Goal: Task Accomplishment & Management: Complete application form

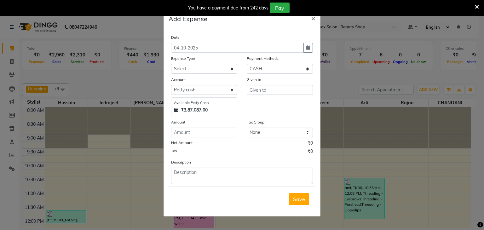
select select "1"
select select "6789"
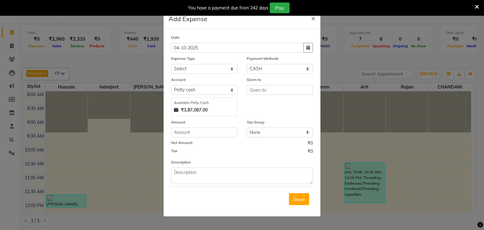
scroll to position [63, 0]
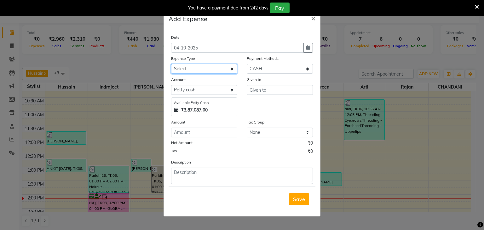
drag, startPoint x: 231, startPoint y: 69, endPoint x: 227, endPoint y: 73, distance: 5.4
click at [231, 69] on select "Select Advance Salary Bank charges Cash transfer to bank Cash transfer to Owner…" at bounding box center [204, 69] width 66 height 10
select select "19630"
click at [171, 65] on select "Select Advance Salary Bank charges Cash transfer to bank Cash transfer to Owner…" at bounding box center [204, 69] width 66 height 10
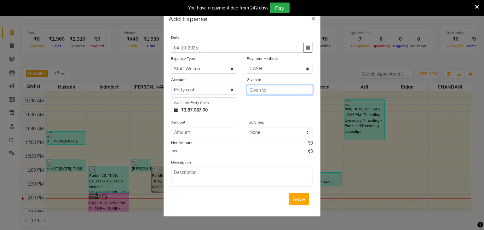
click at [258, 95] on input "text" at bounding box center [280, 90] width 66 height 10
click at [252, 104] on button "Ind rajeet" at bounding box center [272, 104] width 50 height 10
type input "Indrajeet"
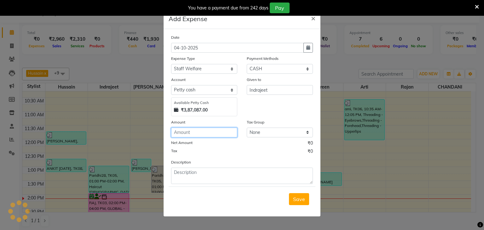
click at [188, 135] on input "number" at bounding box center [204, 133] width 66 height 10
type input "100"
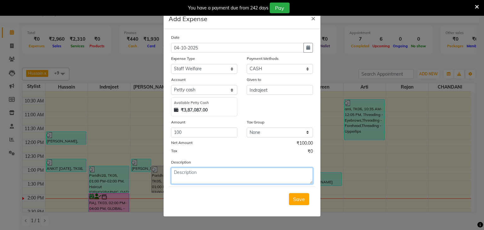
click at [186, 178] on textarea at bounding box center [242, 176] width 142 height 16
type textarea "FOLHAR"
click at [298, 199] on span "Save" at bounding box center [299, 199] width 12 height 6
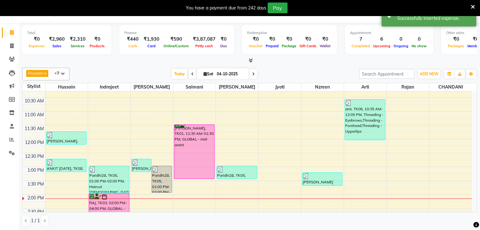
scroll to position [16, 0]
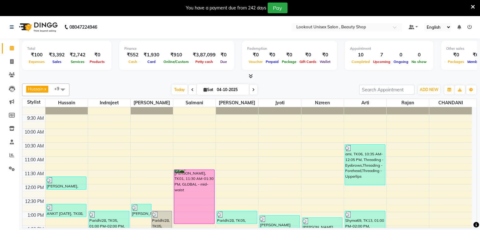
scroll to position [126, 0]
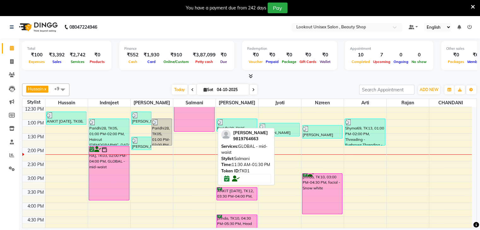
click at [187, 118] on div "[PERSON_NAME], TK01, 11:30 AM-01:30 PM, GLOBAL - mid-waist" at bounding box center [194, 105] width 40 height 54
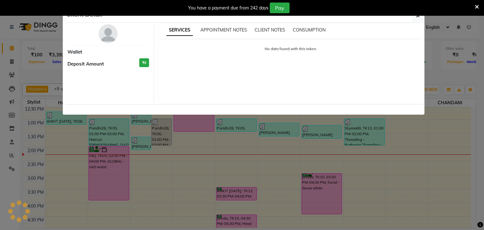
select select "6"
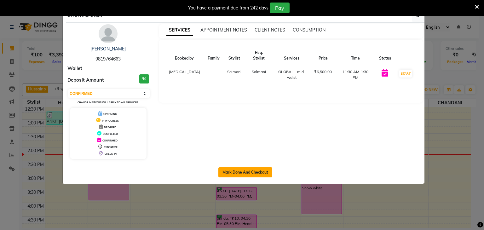
click at [249, 172] on button "Mark Done And Checkout" at bounding box center [246, 172] width 54 height 10
select select "service"
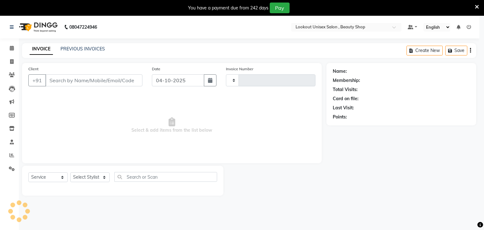
type input "4150"
select select "7658"
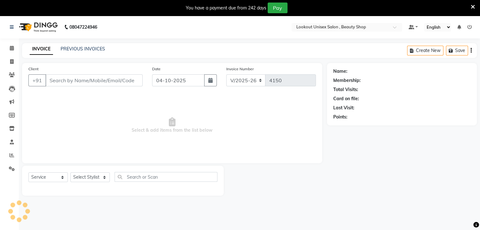
type input "9819764663"
select select "67793"
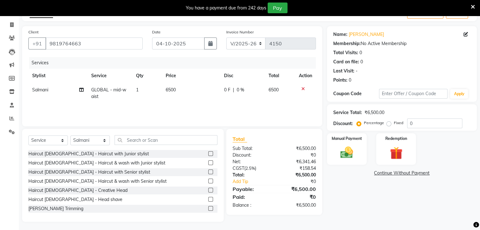
scroll to position [38, 0]
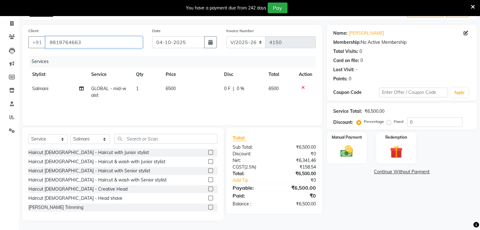
click at [93, 39] on input "9819764663" at bounding box center [93, 42] width 97 height 12
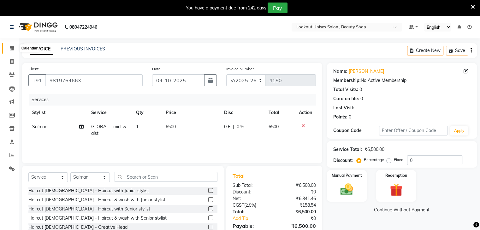
click at [11, 52] on link "Calendar" at bounding box center [9, 48] width 15 height 10
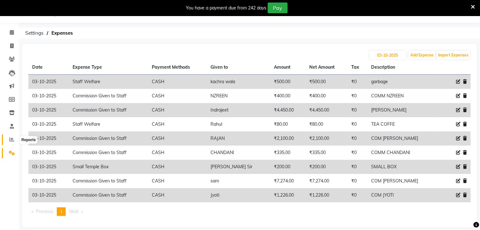
click at [10, 138] on icon at bounding box center [11, 139] width 5 height 5
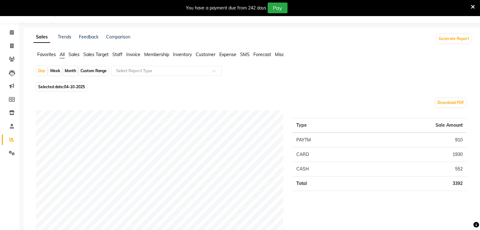
click at [68, 70] on div "Month" at bounding box center [70, 71] width 15 height 9
select select "10"
select select "2025"
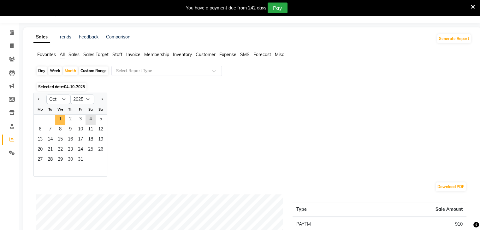
click at [57, 118] on span "1" at bounding box center [60, 120] width 10 height 10
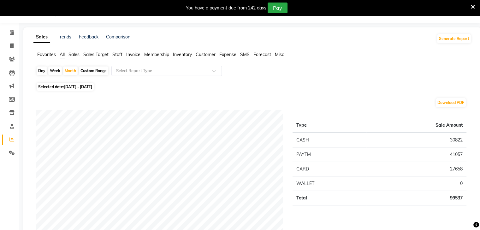
click at [114, 55] on span "Staff" at bounding box center [117, 55] width 10 height 6
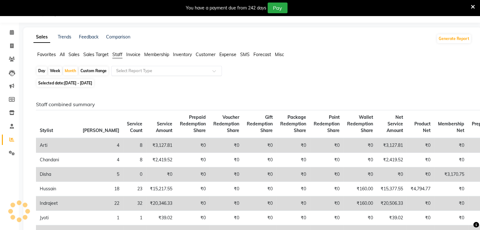
click at [216, 69] on div at bounding box center [167, 71] width 110 height 6
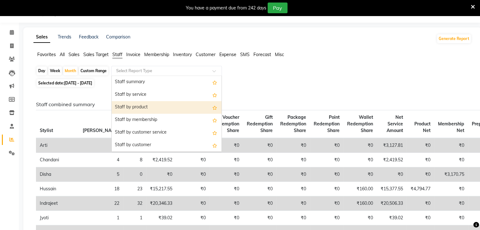
click at [158, 109] on div "Staff by product" at bounding box center [167, 107] width 110 height 13
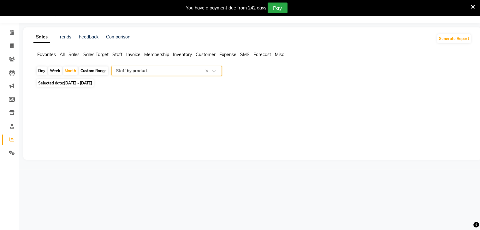
select select "full_report"
select select "csv"
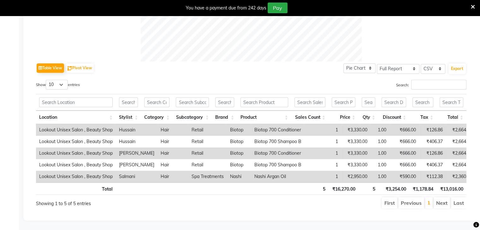
scroll to position [281, 0]
click at [420, 74] on div "Table View Pivot View Pie Chart Bar Chart Select Full Report Filtered Report Se…" at bounding box center [251, 135] width 430 height 148
click at [426, 80] on input "Search:" at bounding box center [438, 85] width 55 height 10
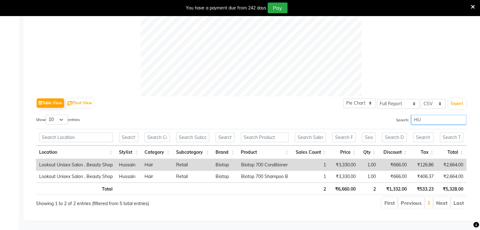
scroll to position [246, 0]
type input "H"
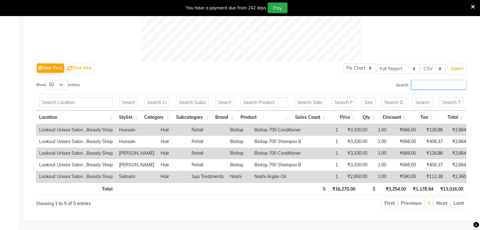
click at [416, 80] on input "Search:" at bounding box center [438, 85] width 55 height 10
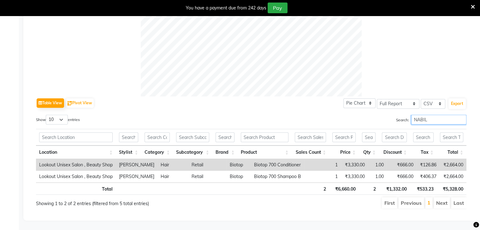
scroll to position [0, 5]
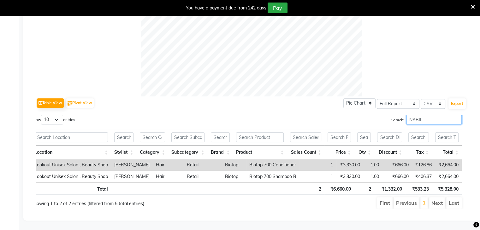
type input "NABIL"
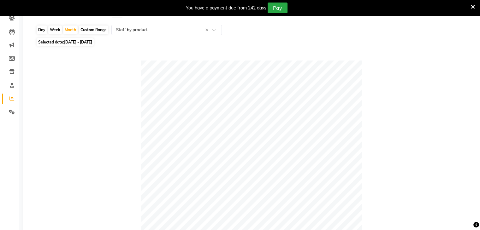
scroll to position [0, 0]
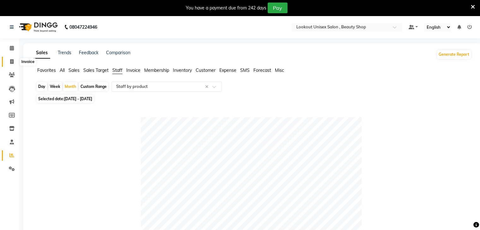
click at [11, 64] on span at bounding box center [11, 61] width 11 height 7
select select "7658"
select select "service"
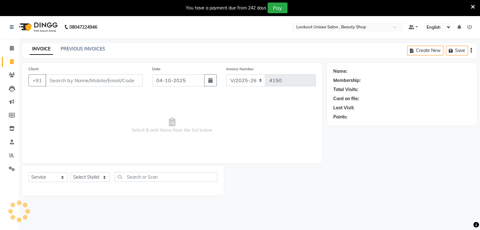
scroll to position [16, 0]
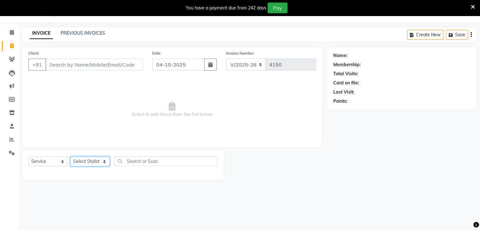
click at [105, 161] on select "Select Stylist Abid Arti CHANDANI Dhaval Sir Disha Hussain Indrajeet Jyoti Mahe…" at bounding box center [89, 162] width 39 height 10
select select "67793"
click at [70, 157] on select "Select Stylist Abid Arti CHANDANI Dhaval Sir Disha Hussain Indrajeet Jyoti Mahe…" at bounding box center [89, 162] width 39 height 10
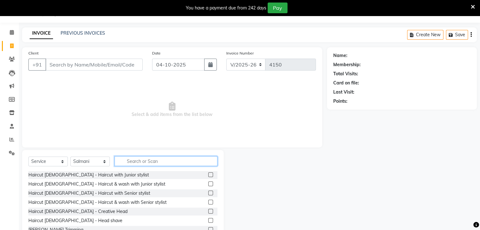
click at [141, 163] on input "text" at bounding box center [165, 161] width 103 height 10
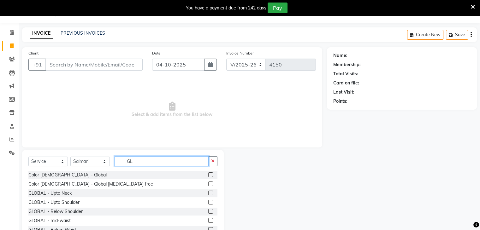
type input "GL"
click at [208, 212] on label at bounding box center [210, 211] width 5 height 5
click at [208, 212] on input "checkbox" at bounding box center [210, 212] width 4 height 4
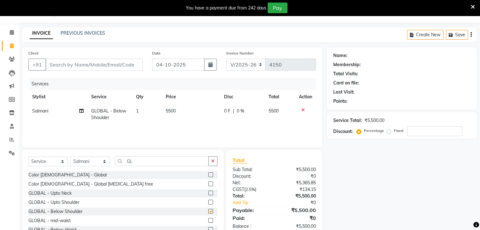
checkbox input "false"
click at [88, 65] on input "Client" at bounding box center [93, 65] width 97 height 12
type input "9"
type input "0"
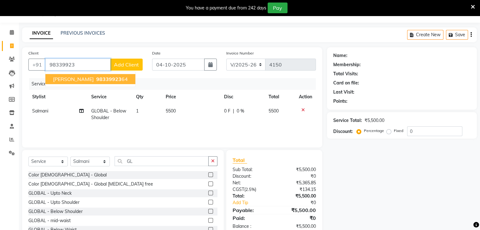
click at [61, 77] on span "Poonam Mehta" at bounding box center [73, 79] width 41 height 6
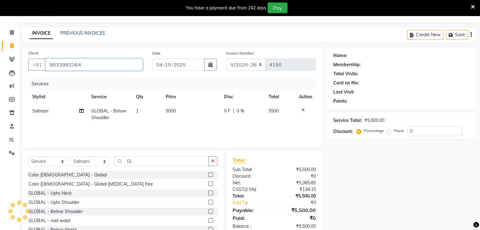
type input "9833992364"
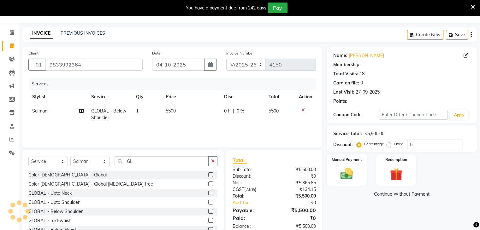
select select "1: Object"
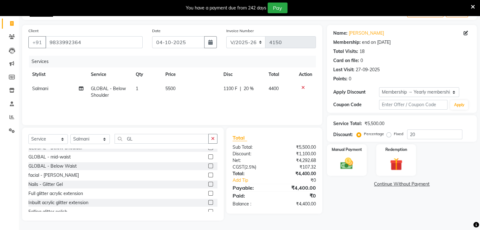
scroll to position [63, 0]
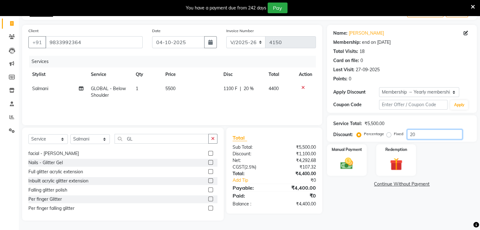
click at [417, 137] on input "20" at bounding box center [434, 135] width 55 height 10
type input "2"
type input "30"
click at [170, 88] on span "5500" at bounding box center [170, 89] width 10 height 6
select select "67793"
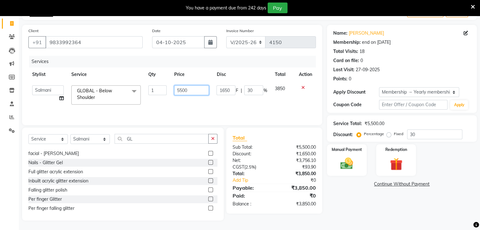
click at [182, 90] on input "5500" at bounding box center [191, 90] width 35 height 10
type input "6000"
click at [185, 106] on div "Services Stylist Service Qty Price Disc Total Action Abid Arti CHANDANI Dhaval …" at bounding box center [171, 87] width 287 height 63
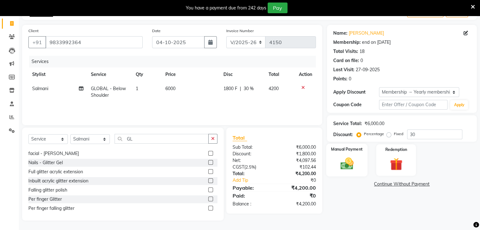
click at [347, 162] on img at bounding box center [346, 163] width 21 height 15
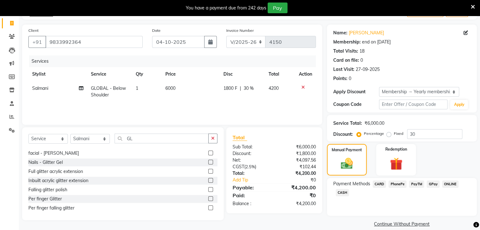
click at [419, 185] on span "PayTM" at bounding box center [416, 184] width 15 height 7
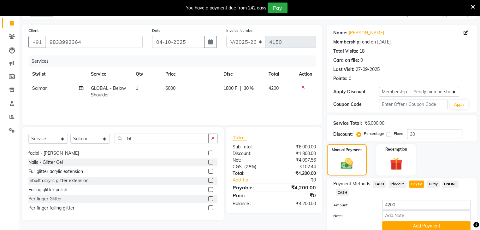
scroll to position [65, 0]
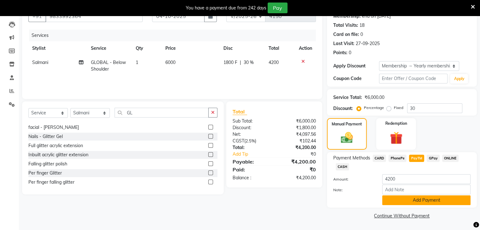
click at [415, 203] on button "Add Payment" at bounding box center [426, 201] width 88 height 10
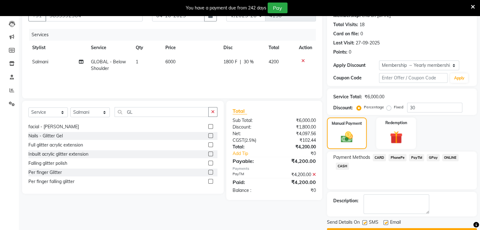
scroll to position [82, 0]
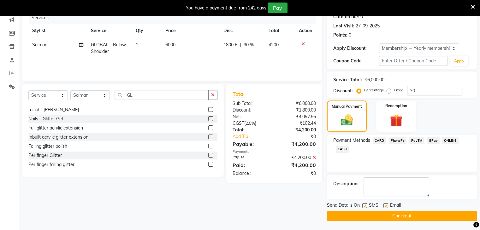
click at [386, 206] on label at bounding box center [385, 205] width 5 height 5
click at [386, 206] on input "checkbox" at bounding box center [385, 206] width 4 height 4
checkbox input "false"
click at [400, 215] on button "Checkout" at bounding box center [402, 216] width 150 height 10
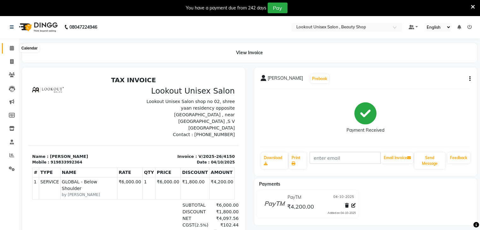
click at [10, 51] on span at bounding box center [11, 48] width 11 height 7
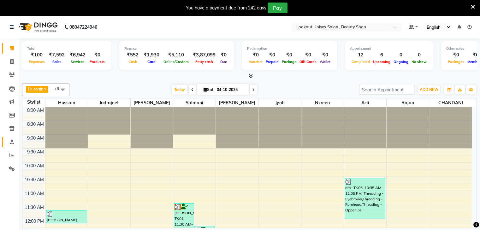
scroll to position [16, 0]
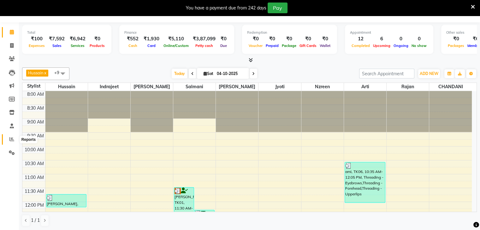
click at [10, 140] on icon at bounding box center [11, 139] width 5 height 5
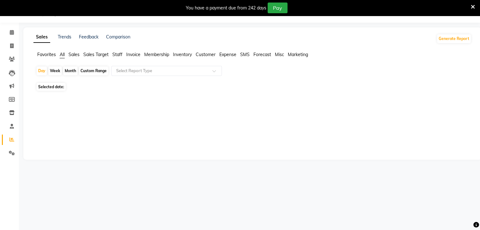
scroll to position [16, 0]
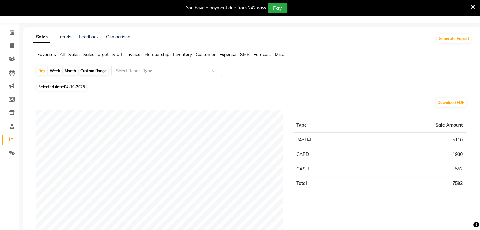
click at [54, 70] on div "Week" at bounding box center [55, 71] width 14 height 9
select select "10"
select select "2025"
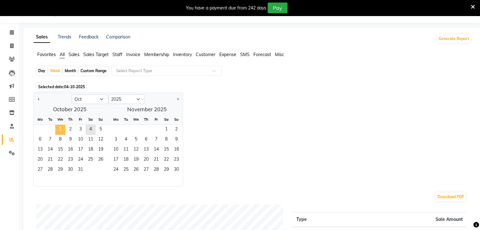
click at [61, 128] on span "1" at bounding box center [60, 130] width 10 height 10
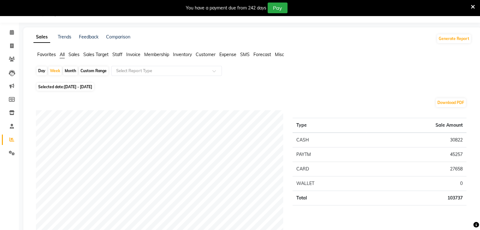
click at [73, 68] on div "Month" at bounding box center [70, 71] width 15 height 9
select select "10"
select select "2025"
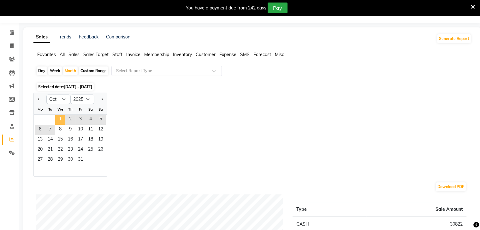
click at [59, 117] on span "1" at bounding box center [60, 120] width 10 height 10
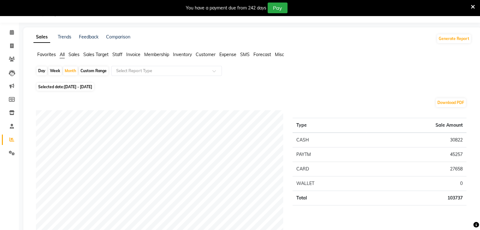
click at [156, 53] on span "Membership" at bounding box center [156, 55] width 25 height 6
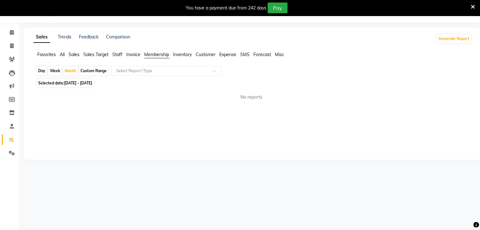
drag, startPoint x: 121, startPoint y: 55, endPoint x: 121, endPoint y: 58, distance: 3.2
click at [121, 55] on span "Staff" at bounding box center [117, 55] width 10 height 6
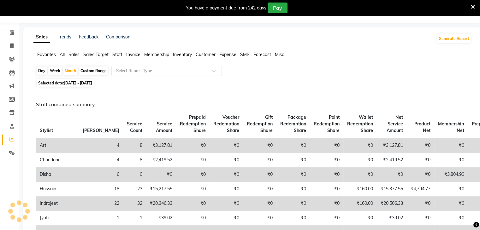
drag, startPoint x: 209, startPoint y: 68, endPoint x: 205, endPoint y: 71, distance: 4.5
click at [209, 68] on div at bounding box center [167, 71] width 110 height 6
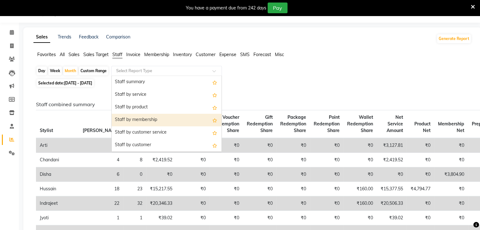
click at [154, 124] on div "Staff by membership" at bounding box center [167, 120] width 110 height 13
select select "full_report"
select select "csv"
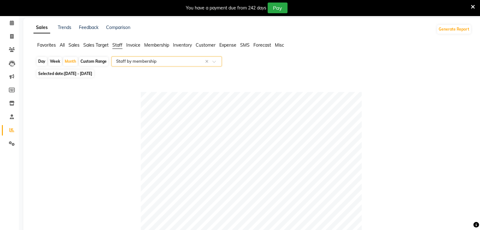
scroll to position [0, 0]
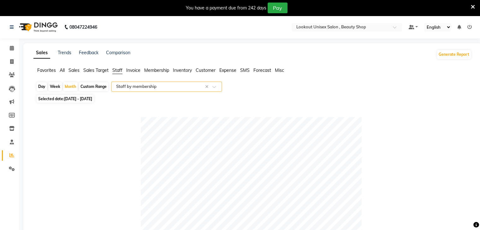
click at [154, 70] on span "Membership" at bounding box center [156, 70] width 25 height 6
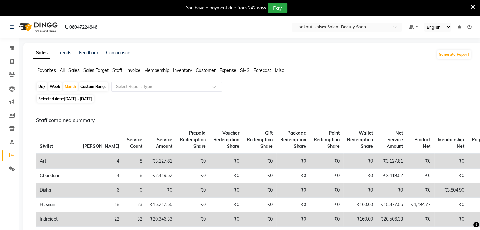
click at [214, 86] on span at bounding box center [216, 88] width 8 height 6
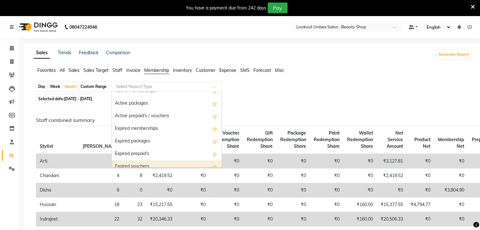
scroll to position [6, 0]
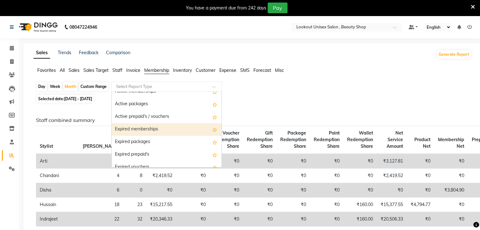
click at [144, 130] on div "Expired memberships" at bounding box center [167, 129] width 110 height 13
select select "full_report"
select select "csv"
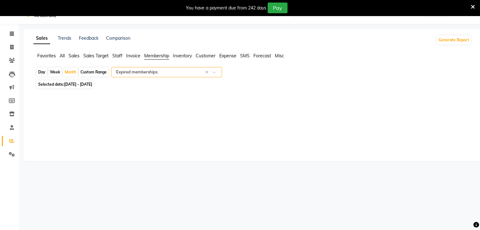
scroll to position [16, 0]
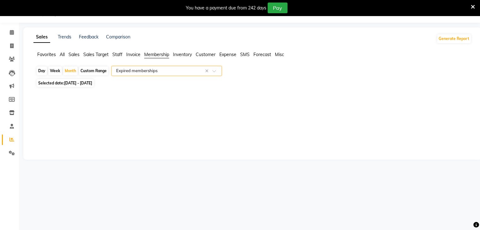
click at [214, 70] on span at bounding box center [216, 73] width 8 height 6
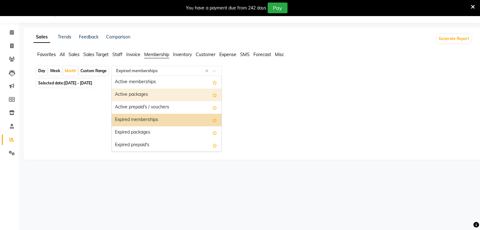
click at [117, 55] on span "Staff" at bounding box center [117, 55] width 10 height 6
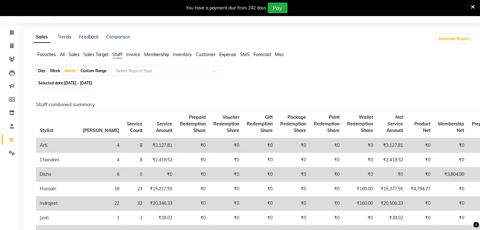
click at [71, 56] on span "Sales" at bounding box center [73, 55] width 11 height 6
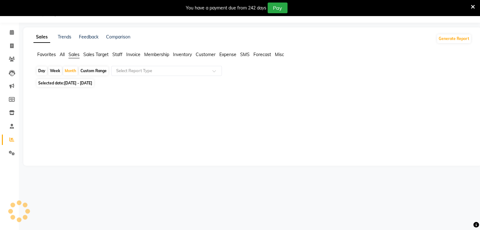
click at [200, 56] on span "Customer" at bounding box center [206, 55] width 20 height 6
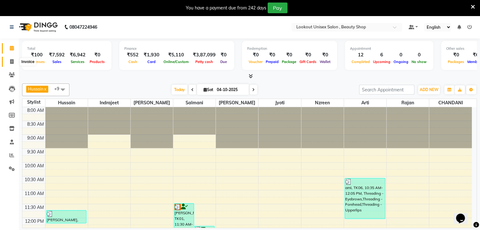
click at [11, 63] on icon at bounding box center [11, 61] width 3 height 5
select select "7658"
select select "service"
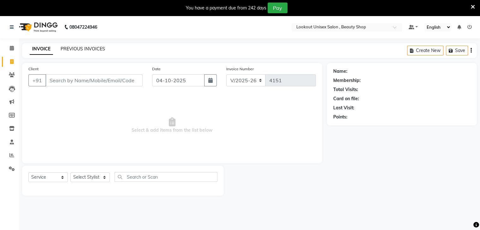
click at [75, 50] on link "PREVIOUS INVOICES" at bounding box center [83, 49] width 44 height 6
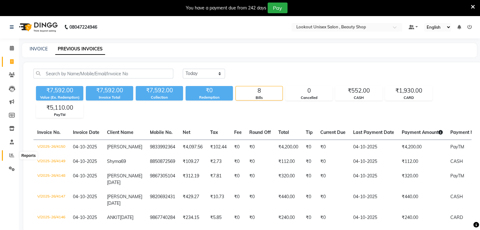
click at [12, 155] on icon at bounding box center [11, 155] width 5 height 5
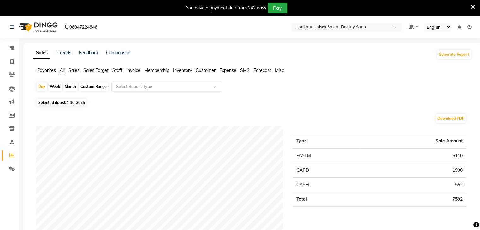
click at [70, 85] on div "Month" at bounding box center [70, 86] width 15 height 9
select select "10"
select select "2025"
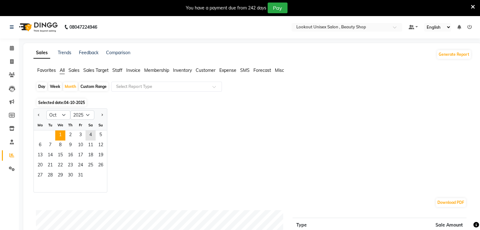
click at [61, 135] on span "1" at bounding box center [60, 136] width 10 height 10
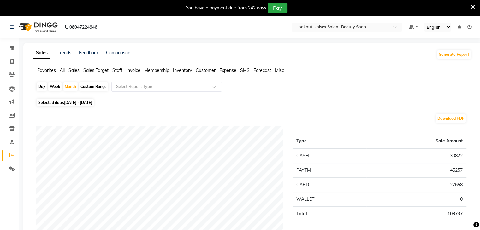
click at [121, 69] on span "Staff" at bounding box center [117, 70] width 10 height 6
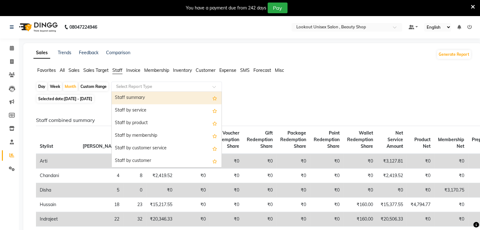
click at [217, 86] on span at bounding box center [216, 88] width 8 height 6
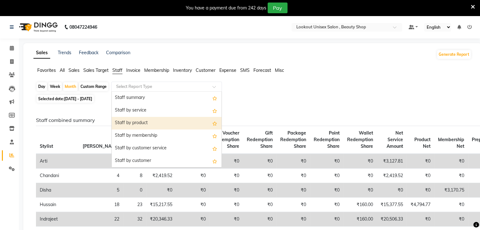
click at [149, 121] on div "Staff by product" at bounding box center [167, 123] width 110 height 13
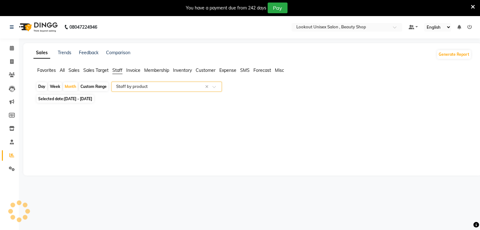
select select "full_report"
select select "csv"
click at [71, 99] on span "01-10-2025 - 31-10-2025" at bounding box center [78, 99] width 28 height 5
select select "10"
select select "2025"
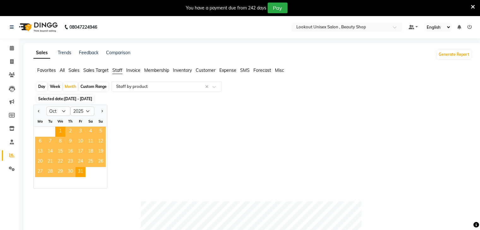
click at [40, 88] on div "Day" at bounding box center [42, 86] width 10 height 9
select select "10"
select select "2025"
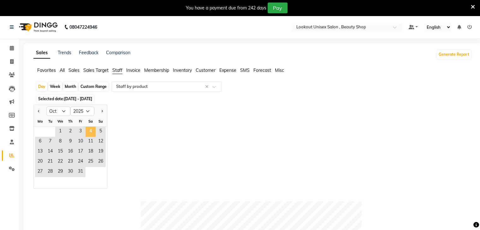
click at [91, 130] on span "4" at bounding box center [90, 132] width 10 height 10
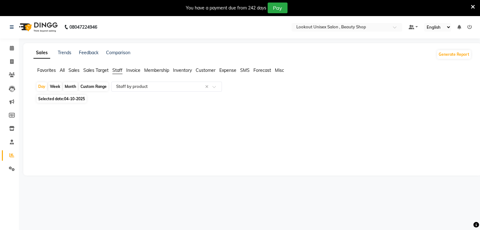
click at [118, 72] on span "Staff" at bounding box center [117, 70] width 10 height 6
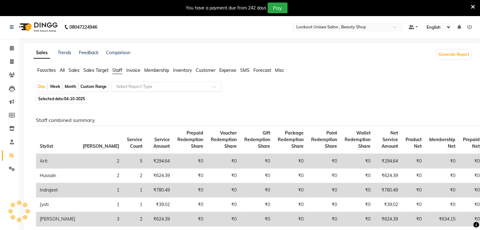
click at [221, 87] on div at bounding box center [167, 87] width 110 height 6
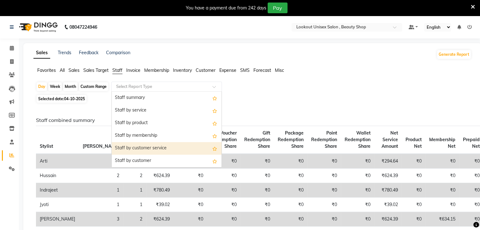
click at [157, 149] on div "Staff by customer service" at bounding box center [167, 148] width 110 height 13
select select "full_report"
select select "csv"
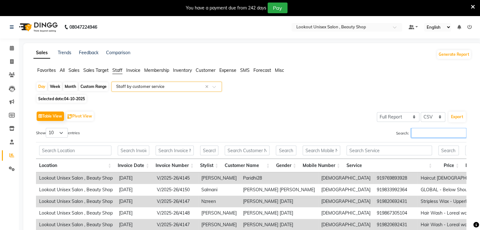
click at [428, 132] on input "Search:" at bounding box center [438, 133] width 55 height 10
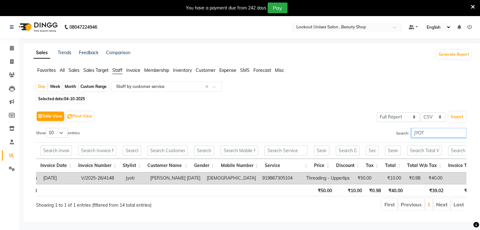
scroll to position [0, 83]
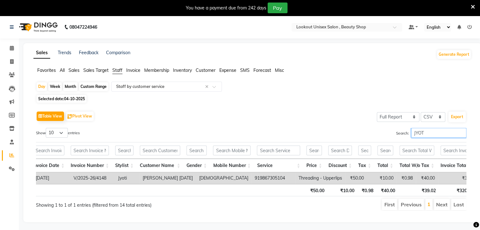
type input "JYOT"
click at [68, 100] on span "04-10-2025" at bounding box center [74, 99] width 21 height 5
select select "10"
select select "2025"
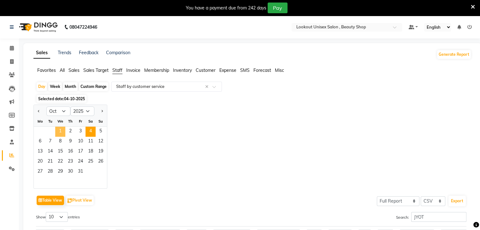
click at [57, 129] on span "1" at bounding box center [60, 132] width 10 height 10
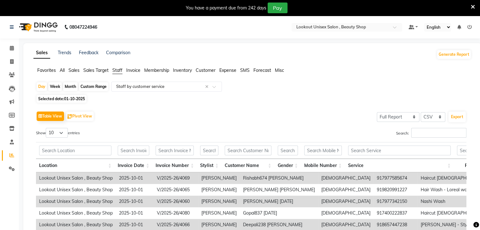
drag, startPoint x: 69, startPoint y: 84, endPoint x: 69, endPoint y: 88, distance: 4.4
click at [69, 85] on div "Month" at bounding box center [70, 86] width 15 height 9
select select "10"
select select "2025"
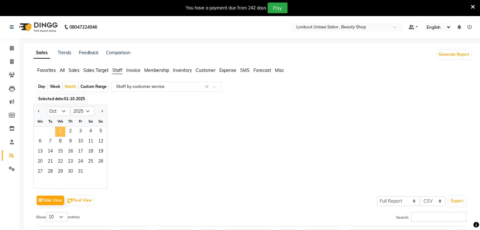
click at [59, 132] on span "1" at bounding box center [60, 132] width 10 height 10
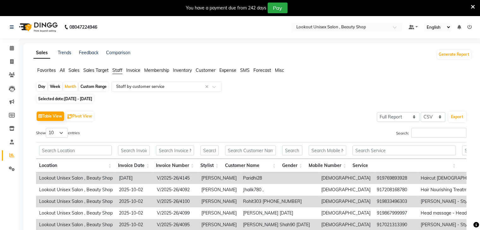
click at [164, 72] on span "Membership" at bounding box center [156, 70] width 25 height 6
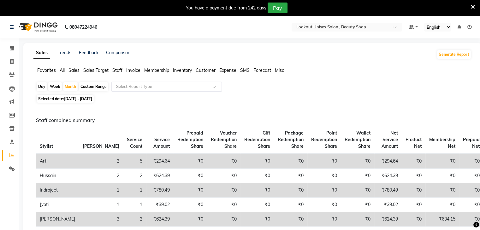
click at [215, 90] on span at bounding box center [216, 88] width 8 height 6
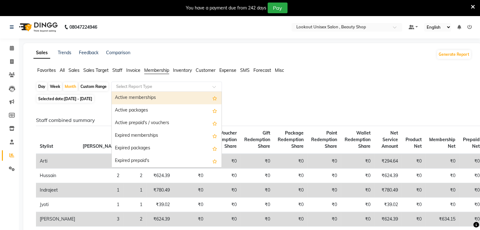
click at [116, 72] on span "Staff" at bounding box center [117, 70] width 10 height 6
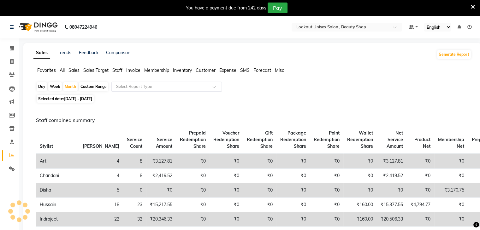
click at [208, 84] on div at bounding box center [167, 87] width 110 height 6
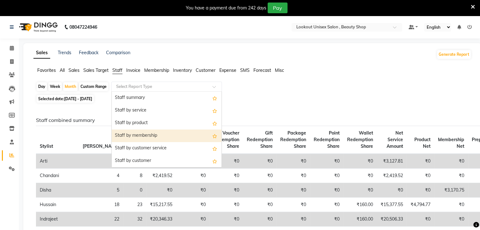
click at [151, 138] on div "Staff by membership" at bounding box center [167, 136] width 110 height 13
select select "full_report"
select select "csv"
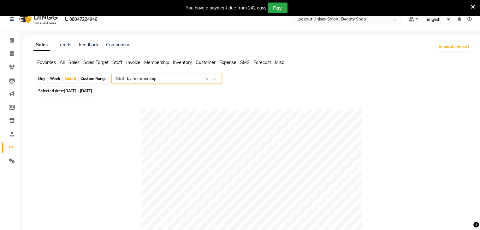
scroll to position [0, 0]
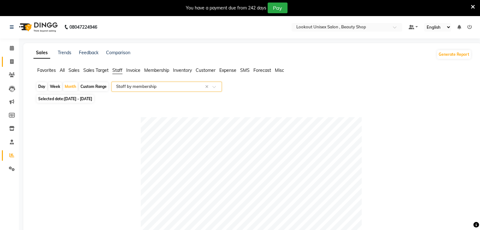
drag, startPoint x: 11, startPoint y: 61, endPoint x: 4, endPoint y: 65, distance: 7.9
click at [11, 61] on icon at bounding box center [11, 61] width 3 height 5
select select "service"
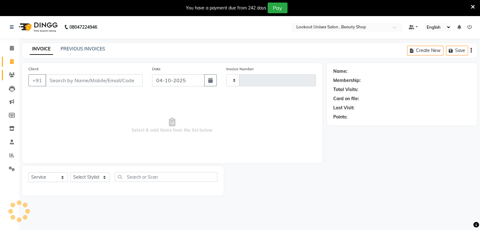
scroll to position [16, 0]
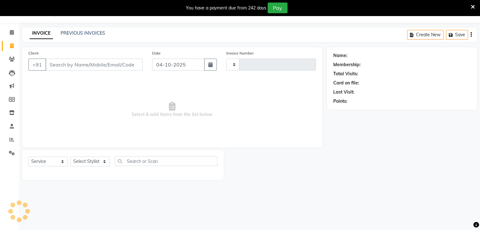
type input "4151"
select select "7658"
click at [10, 60] on icon at bounding box center [12, 59] width 6 height 5
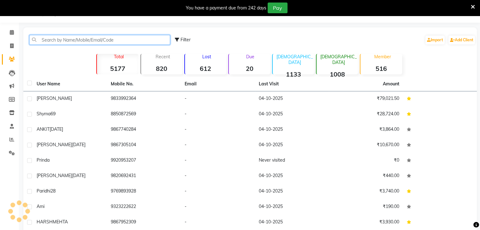
click at [57, 37] on input "text" at bounding box center [99, 40] width 141 height 10
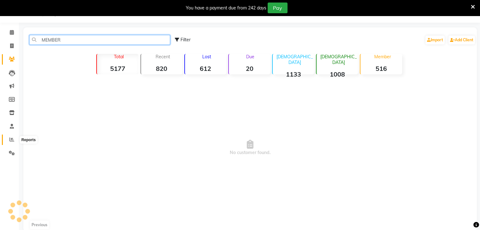
type input "MEMBER"
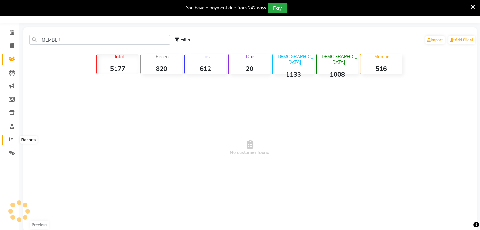
click at [13, 140] on icon at bounding box center [11, 139] width 5 height 5
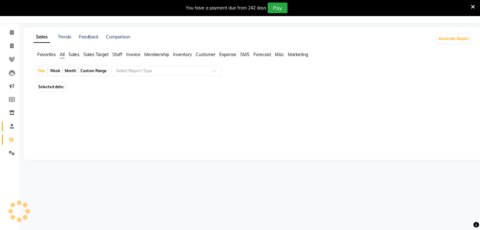
click at [9, 127] on span at bounding box center [11, 126] width 11 height 7
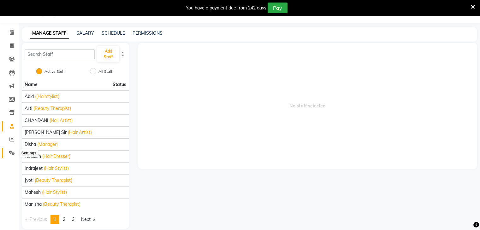
click at [10, 150] on span at bounding box center [11, 153] width 11 height 7
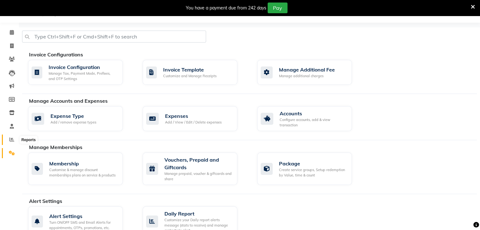
click at [10, 138] on icon at bounding box center [11, 139] width 5 height 5
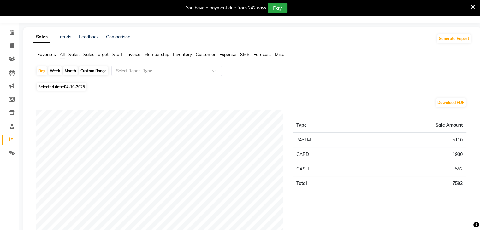
click at [73, 87] on span "04-10-2025" at bounding box center [74, 87] width 21 height 5
select select "10"
select select "2025"
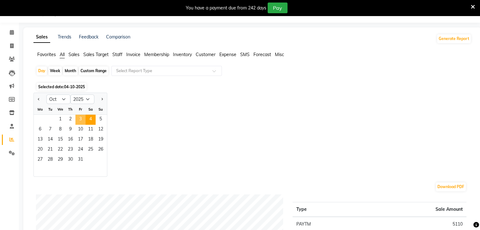
click at [80, 118] on span "3" at bounding box center [80, 120] width 10 height 10
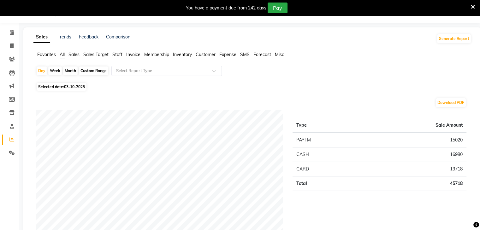
click at [120, 54] on span "Staff" at bounding box center [117, 55] width 10 height 6
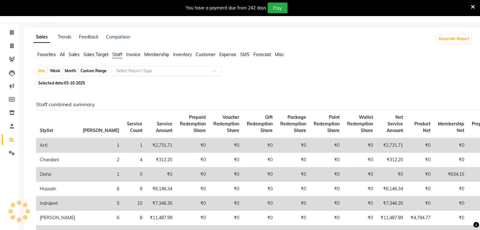
click at [215, 70] on span at bounding box center [216, 73] width 8 height 6
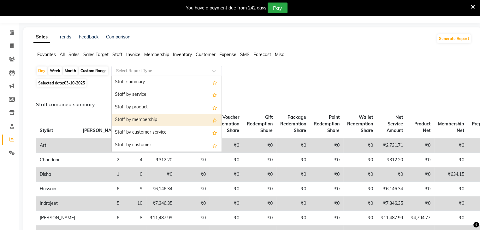
click at [145, 121] on div "Staff by membership" at bounding box center [167, 120] width 110 height 13
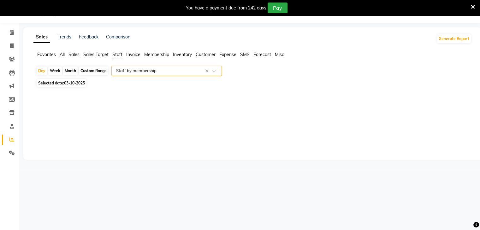
select select "full_report"
select select "csv"
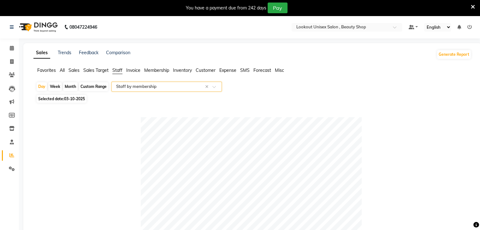
click at [71, 99] on span "03-10-2025" at bounding box center [74, 99] width 21 height 5
select select "10"
select select "2025"
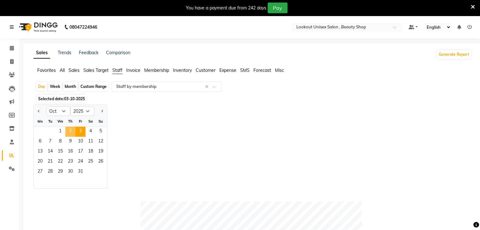
click at [69, 130] on span "2" at bounding box center [70, 132] width 10 height 10
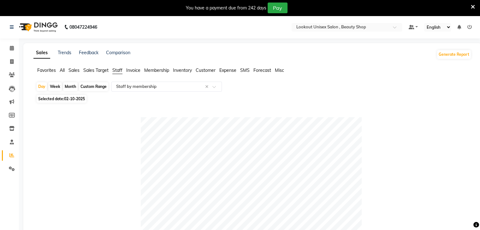
click at [71, 99] on span "02-10-2025" at bounding box center [74, 99] width 21 height 5
select select "10"
select select "2025"
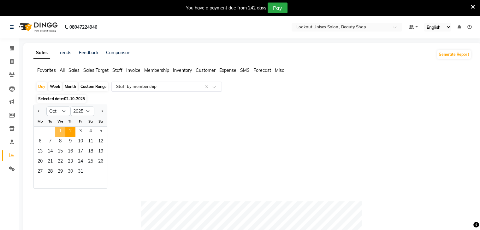
click at [59, 133] on span "1" at bounding box center [60, 132] width 10 height 10
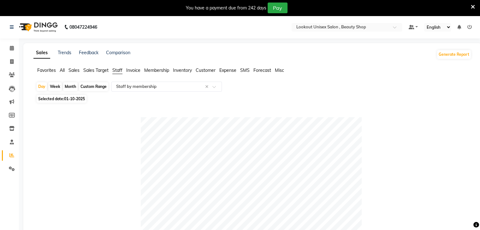
click at [70, 97] on span "01-10-2025" at bounding box center [74, 99] width 21 height 5
select select "10"
select select "2025"
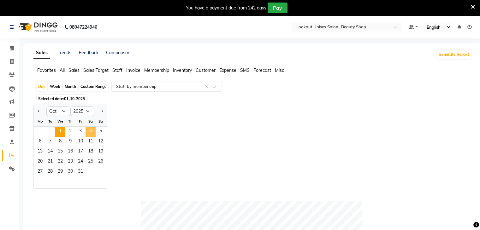
click at [92, 132] on span "4" at bounding box center [90, 132] width 10 height 10
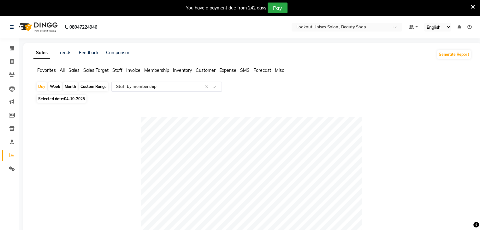
click at [213, 85] on span at bounding box center [216, 88] width 8 height 6
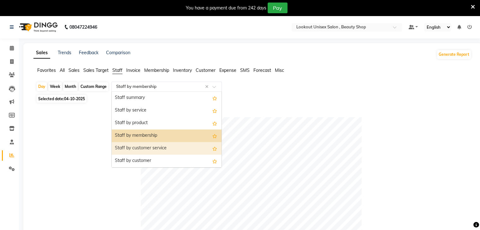
click at [150, 150] on div "Staff by customer service" at bounding box center [167, 148] width 110 height 13
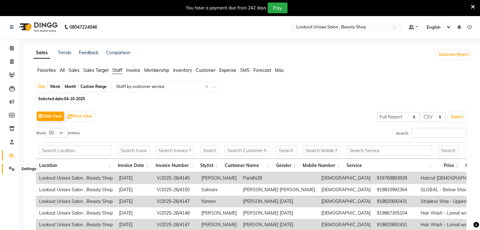
click at [10, 171] on icon at bounding box center [12, 169] width 6 height 5
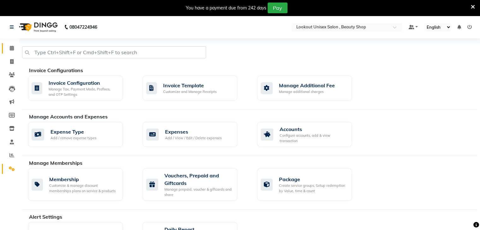
click at [10, 45] on span at bounding box center [11, 48] width 11 height 7
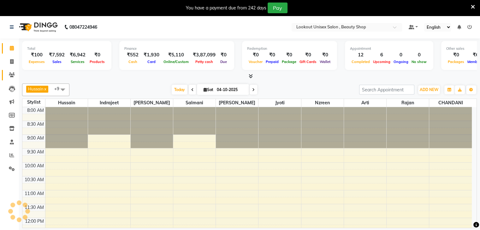
scroll to position [165, 0]
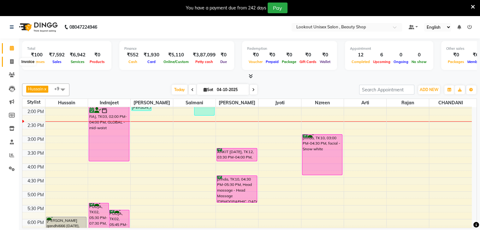
click at [13, 61] on icon at bounding box center [11, 61] width 3 height 5
select select "service"
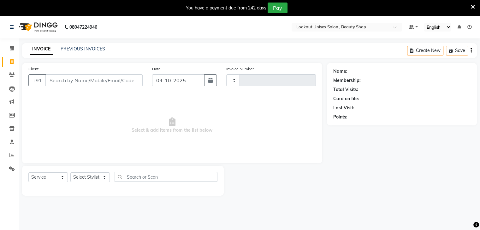
type input "4151"
select select "7658"
click at [83, 49] on link "PREVIOUS INVOICES" at bounding box center [83, 49] width 44 height 6
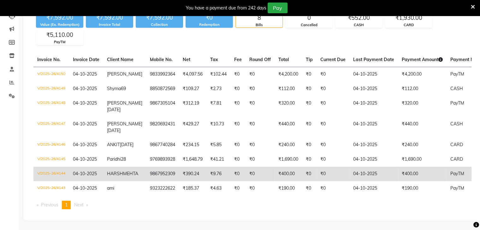
scroll to position [97, 0]
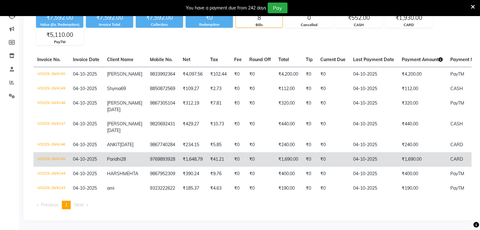
click at [54, 155] on td "V/2025-26/4145" at bounding box center [51, 159] width 36 height 15
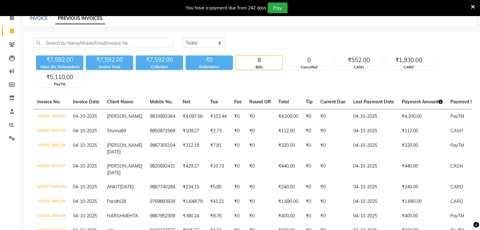
scroll to position [32, 0]
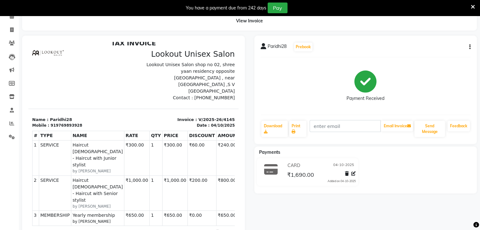
scroll to position [32, 0]
click at [470, 48] on div "Paridhi28 Prebook Payment Received Download Print Email Invoice Send Message Fe…" at bounding box center [365, 90] width 223 height 108
click at [470, 47] on icon "button" at bounding box center [469, 47] width 1 height 0
click at [439, 48] on div "Edit Item Staff" at bounding box center [437, 47] width 43 height 8
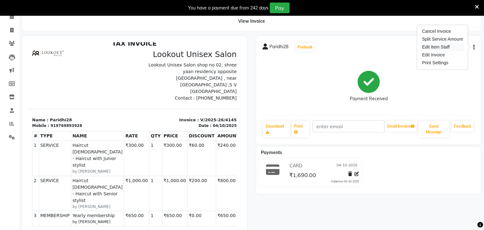
select select "68259"
select select "67794"
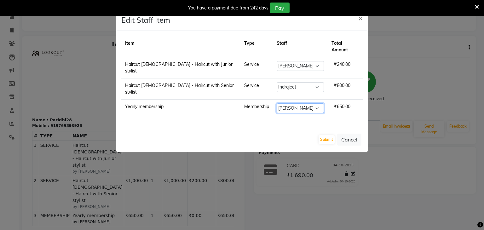
click at [305, 103] on select "Select [PERSON_NAME] [PERSON_NAME] Sir Disha [PERSON_NAME] Jyoti Mahesh [PERSON…" at bounding box center [300, 108] width 47 height 10
select select "88196"
click at [277, 103] on select "Select [PERSON_NAME] [PERSON_NAME] Sir Disha [PERSON_NAME] Jyoti Mahesh [PERSON…" at bounding box center [300, 108] width 47 height 10
click at [324, 135] on button "Submit" at bounding box center [327, 139] width 16 height 9
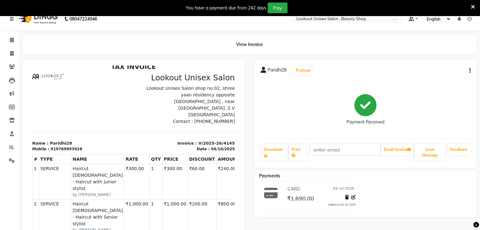
scroll to position [0, 0]
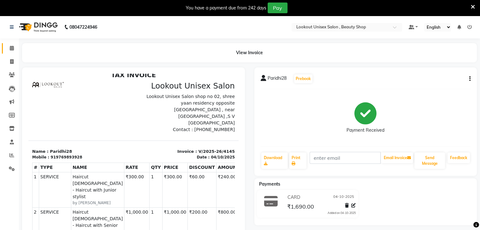
click at [11, 49] on icon at bounding box center [12, 48] width 4 height 5
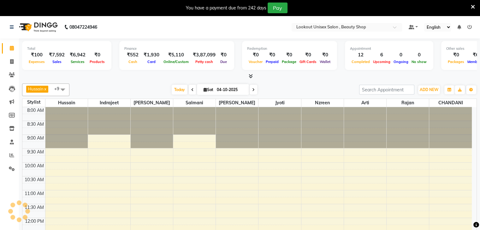
scroll to position [165, 0]
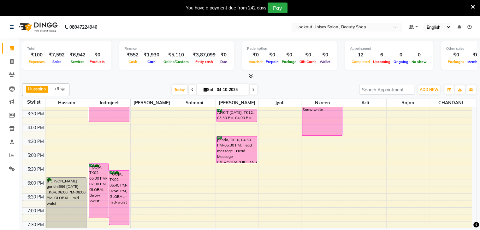
scroll to position [158, 0]
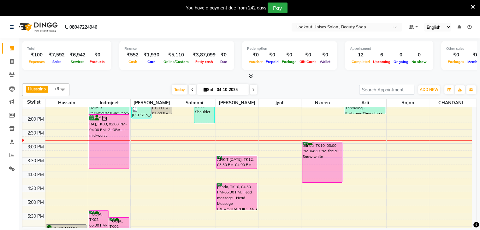
click at [252, 89] on icon at bounding box center [253, 90] width 3 height 4
type input "05-10-2025"
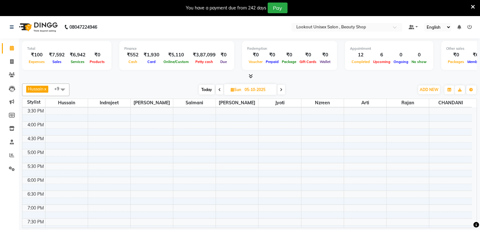
scroll to position [197, 0]
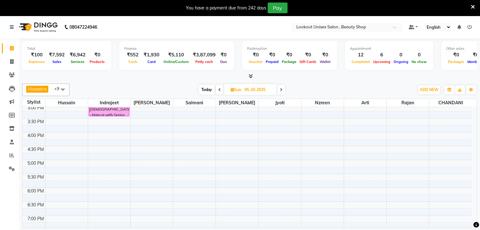
click at [150, 159] on div "8:00 AM 8:30 AM 9:00 AM 9:30 AM 10:00 AM 10:30 AM 11:00 AM 11:30 AM 12:00 PM 12…" at bounding box center [246, 104] width 449 height 388
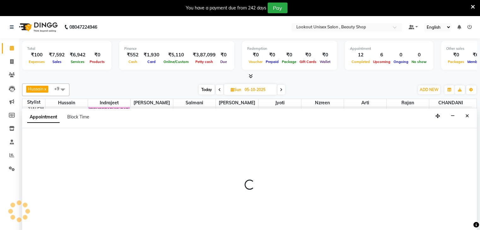
scroll to position [13, 0]
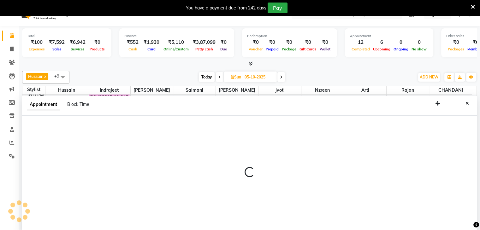
select select "68253"
select select "1020"
select select "tentative"
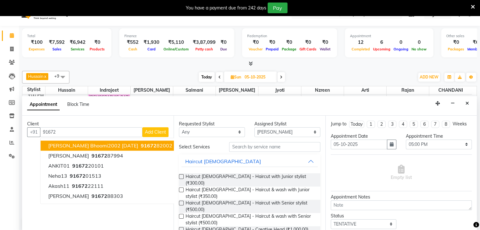
click at [91, 144] on span "[PERSON_NAME] bhoomi2002 [DATE]" at bounding box center [93, 146] width 90 height 6
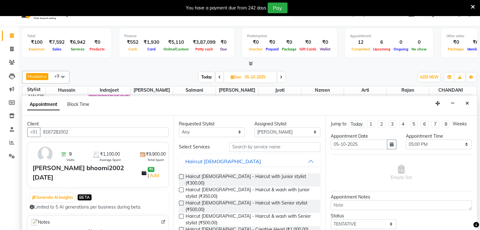
type input "9167282002"
click at [237, 132] on select "Any [PERSON_NAME] [PERSON_NAME] Sir [PERSON_NAME] Jyoti [PERSON_NAME] [PERSON_N…" at bounding box center [212, 132] width 66 height 10
select select "68253"
click at [179, 127] on select "Any Abid Arti CHANDANI Dhaval Sir Hussain Indrajeet Jyoti Mayuri Nabil Nzreen R…" at bounding box center [212, 132] width 66 height 10
click at [239, 148] on input "text" at bounding box center [274, 147] width 91 height 10
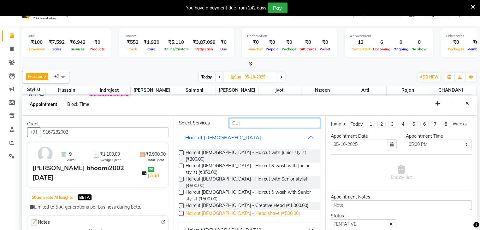
scroll to position [16, 0]
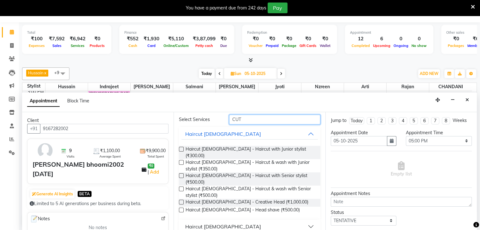
type input "CUT"
click at [290, 221] on button "Haircut Female" at bounding box center [249, 226] width 136 height 11
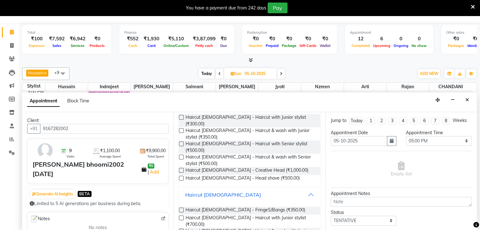
scroll to position [92, 0]
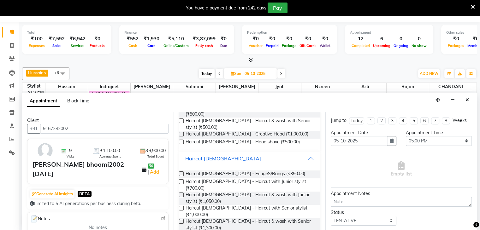
click at [183, 206] on label at bounding box center [181, 208] width 5 height 5
click at [183, 207] on input "checkbox" at bounding box center [181, 209] width 4 height 4
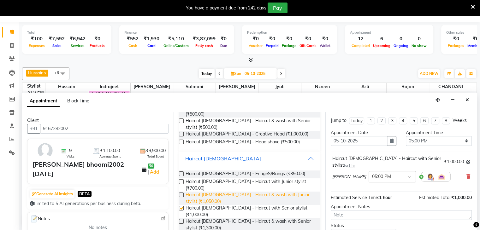
checkbox input "false"
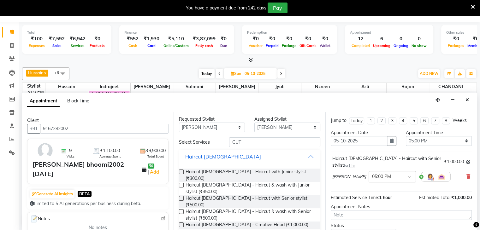
scroll to position [0, 0]
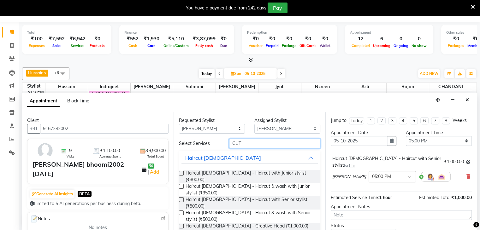
click at [250, 143] on input "CUT" at bounding box center [274, 144] width 91 height 10
type input "C"
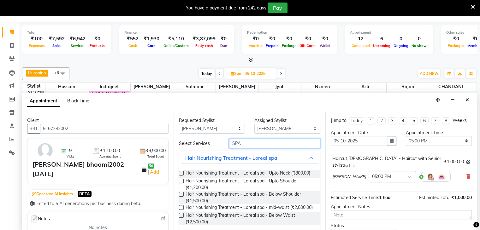
type input "SPA"
click at [182, 218] on label at bounding box center [181, 215] width 5 height 5
click at [182, 218] on input "checkbox" at bounding box center [181, 216] width 4 height 4
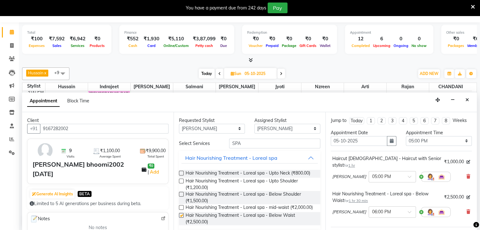
checkbox input "false"
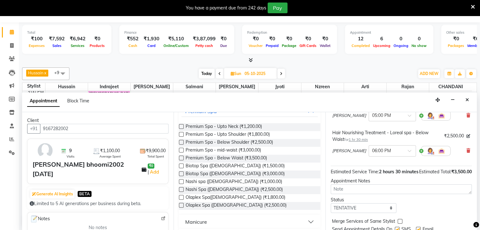
scroll to position [63, 0]
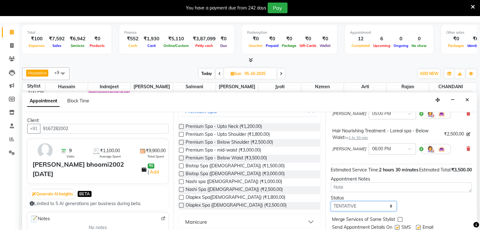
click at [387, 205] on select "Select TENTATIVE CONFIRM UPCOMING" at bounding box center [364, 207] width 66 height 10
select select "confirm booking"
click at [331, 202] on select "Select TENTATIVE CONFIRM UPCOMING" at bounding box center [364, 207] width 66 height 10
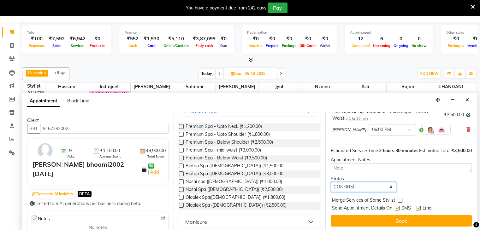
scroll to position [83, 0]
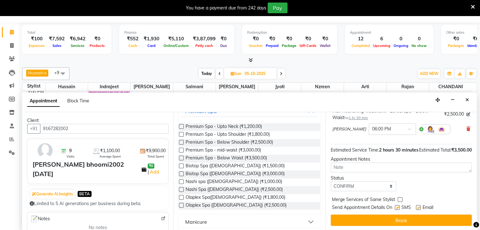
click at [420, 207] on label at bounding box center [418, 207] width 5 height 5
click at [420, 207] on input "checkbox" at bounding box center [418, 208] width 4 height 4
checkbox input "false"
click at [397, 208] on label at bounding box center [397, 207] width 5 height 5
click at [397, 208] on input "checkbox" at bounding box center [397, 208] width 4 height 4
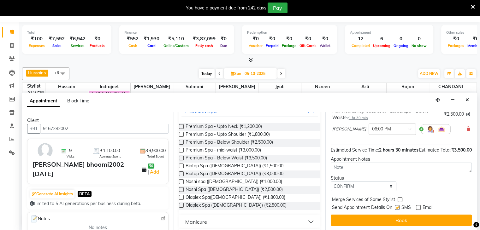
checkbox input "false"
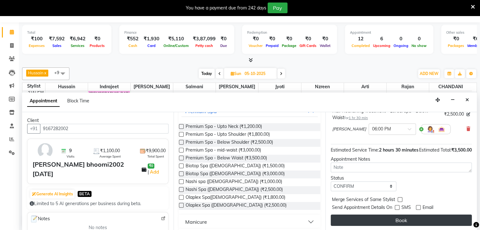
click at [399, 216] on button "Book" at bounding box center [401, 220] width 141 height 11
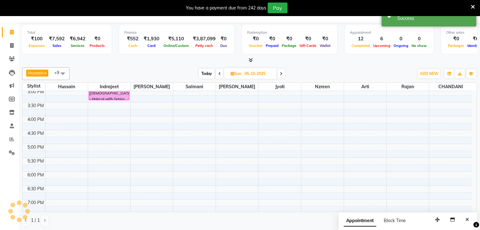
scroll to position [0, 0]
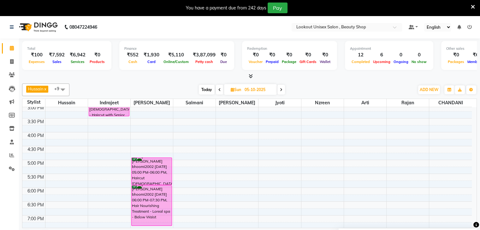
click at [202, 90] on span "Today" at bounding box center [207, 90] width 16 height 10
type input "04-10-2025"
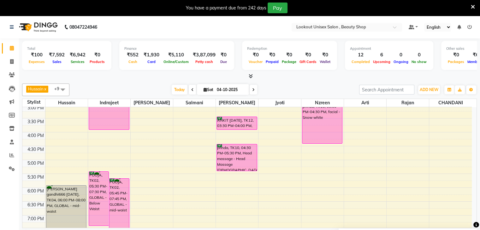
scroll to position [201, 0]
